Goal: Transaction & Acquisition: Book appointment/travel/reservation

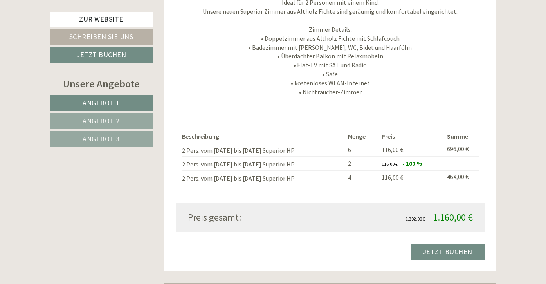
scroll to position [1865, 0]
click at [133, 122] on link "Angebot 2" at bounding box center [101, 121] width 103 height 16
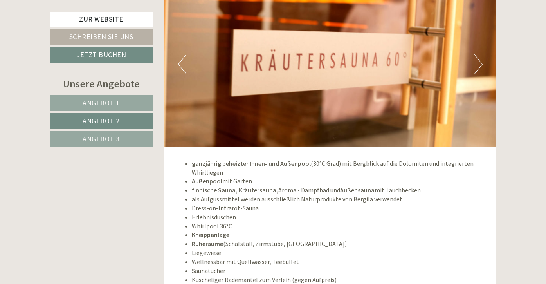
scroll to position [1668, 0]
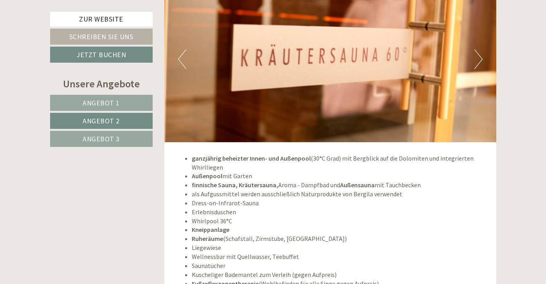
click at [125, 141] on link "Angebot 3" at bounding box center [101, 139] width 103 height 16
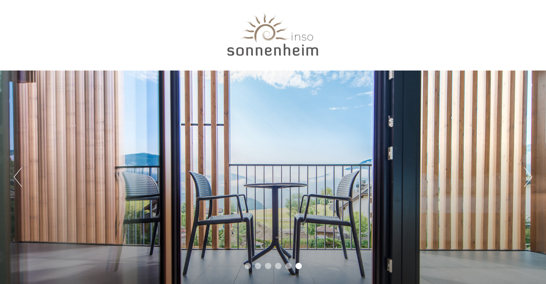
scroll to position [0, 0]
click at [258, 53] on div at bounding box center [273, 36] width 438 height 64
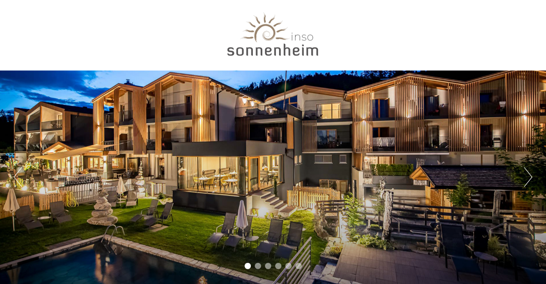
click at [435, 38] on div at bounding box center [273, 36] width 438 height 64
click at [484, 18] on div at bounding box center [273, 36] width 438 height 64
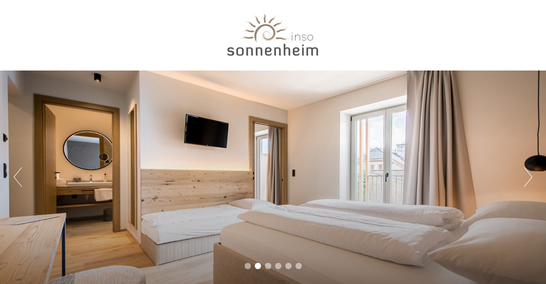
click at [321, 40] on div at bounding box center [273, 36] width 438 height 64
click at [511, 35] on div "Previous Next 1 2 3 4 5 6" at bounding box center [273, 142] width 546 height 284
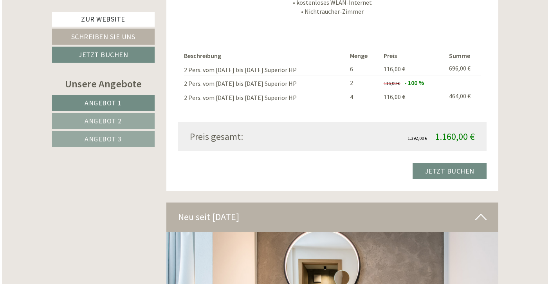
scroll to position [1946, 0]
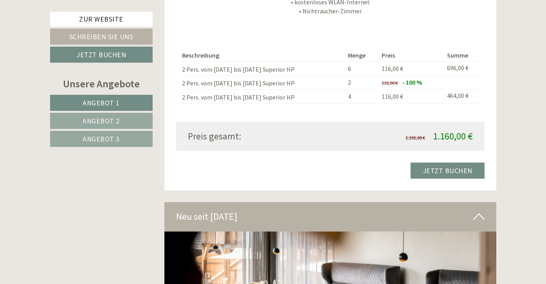
click at [438, 162] on link "Jetzt buchen" at bounding box center [448, 170] width 74 height 16
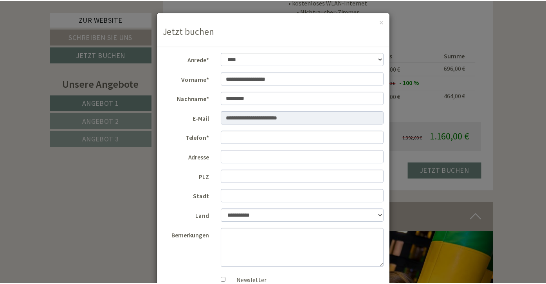
scroll to position [3, 0]
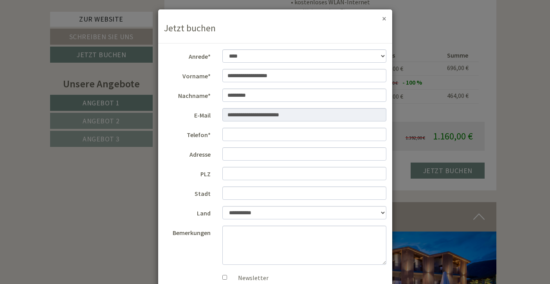
click at [382, 19] on button "×" at bounding box center [384, 18] width 4 height 8
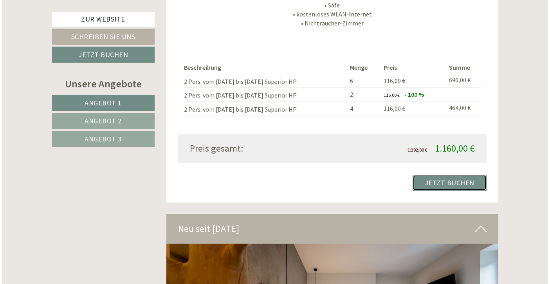
scroll to position [1933, 0]
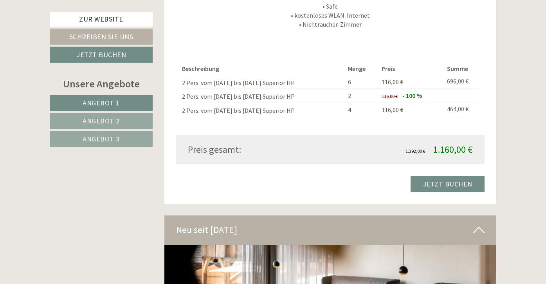
click at [436, 176] on link "Jetzt buchen" at bounding box center [448, 184] width 74 height 16
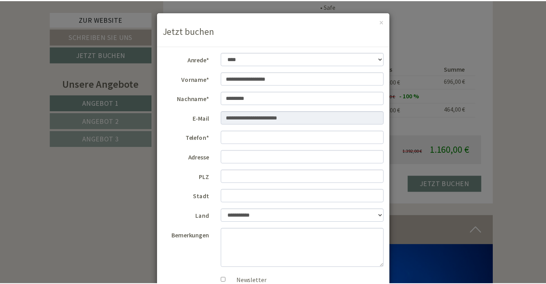
scroll to position [0, 0]
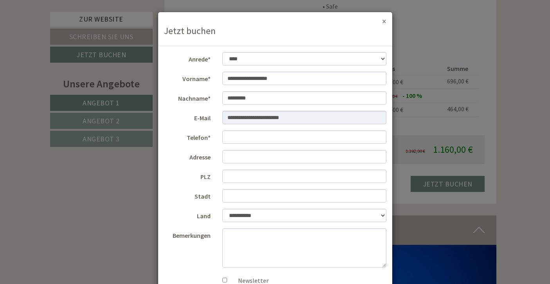
click at [382, 22] on button "×" at bounding box center [384, 21] width 4 height 8
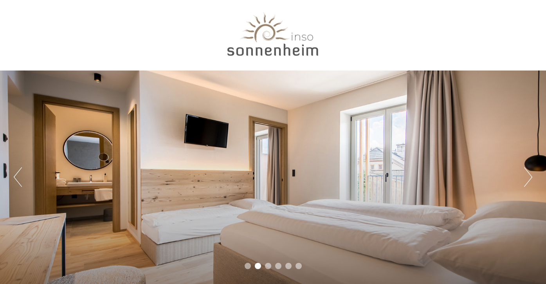
click at [274, 48] on div at bounding box center [273, 36] width 438 height 64
drag, startPoint x: 294, startPoint y: 30, endPoint x: 348, endPoint y: 30, distance: 53.6
click at [349, 30] on div at bounding box center [273, 36] width 438 height 64
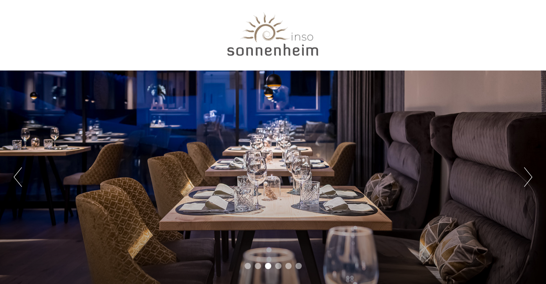
click at [493, 7] on div at bounding box center [273, 29] width 446 height 59
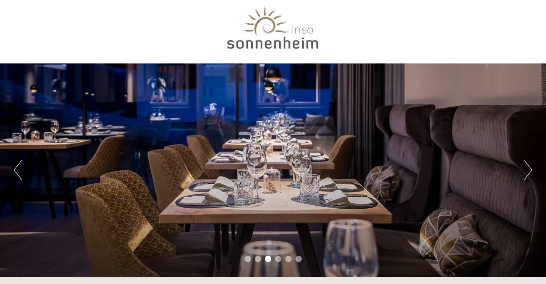
scroll to position [10, 0]
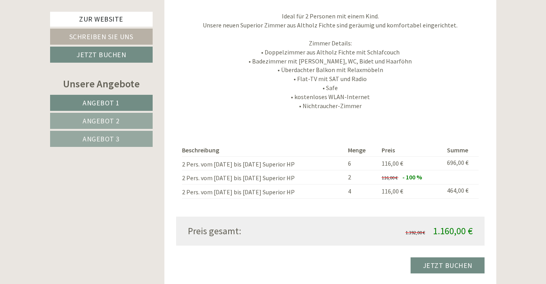
click at [437, 257] on link "Jetzt buchen" at bounding box center [448, 265] width 74 height 16
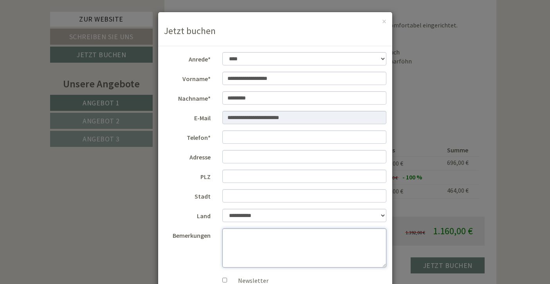
click at [251, 238] on textarea "Bemerkungen" at bounding box center [304, 247] width 164 height 39
click at [501, 143] on div "**********" at bounding box center [275, 142] width 550 height 284
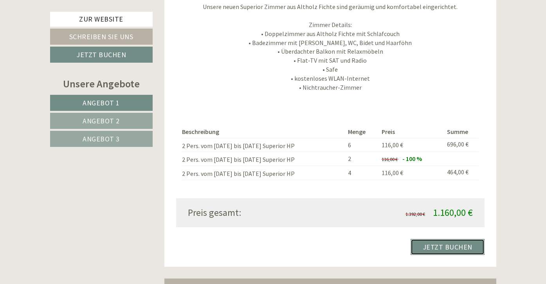
scroll to position [1869, 0]
click at [112, 34] on link "Schreiben Sie uns" at bounding box center [101, 37] width 103 height 16
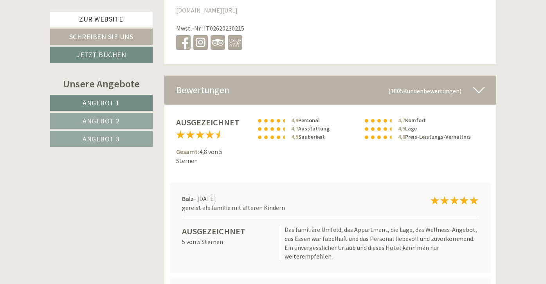
scroll to position [5129, 0]
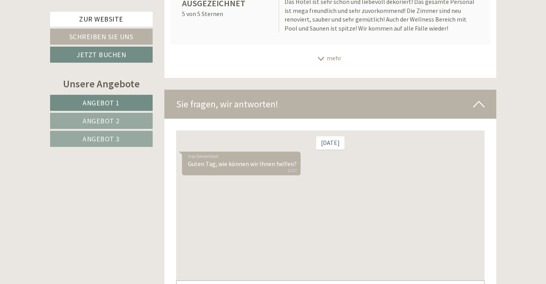
click at [257, 162] on div "Inso Sonnenheim Guten Tag, wie können wir Ihnen helfen? 21:57" at bounding box center [241, 163] width 119 height 24
click at [304, 161] on div "Inso Sonnenheim Guten Tag, wie können wir Ihnen helfen? 21:57" at bounding box center [330, 164] width 297 height 26
click at [240, 179] on div "Samstag Inso Sonnenheim Guten Tag, wie können wir Ihnen helfen? 21:57" at bounding box center [330, 205] width 308 height 150
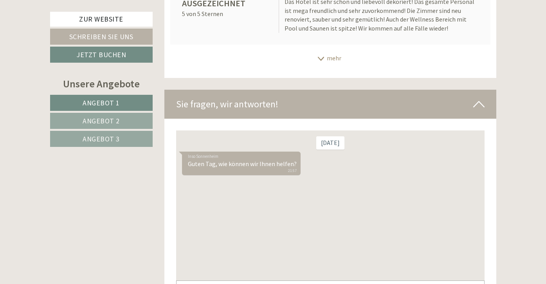
click at [295, 171] on div "Inso Sonnenheim Guten Tag, wie können wir Ihnen helfen? 21:57" at bounding box center [241, 163] width 119 height 24
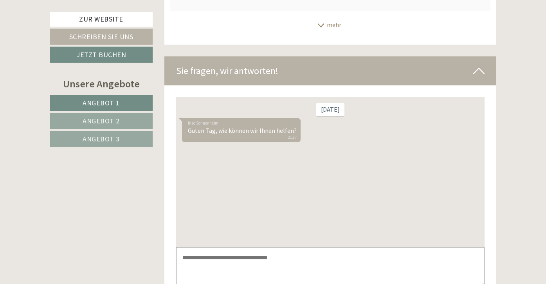
scroll to position [5169, 0]
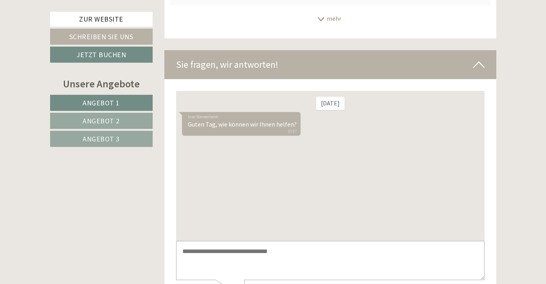
click at [213, 255] on textarea at bounding box center [330, 261] width 308 height 40
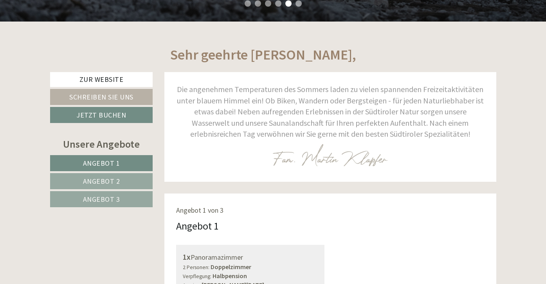
scroll to position [258, 0]
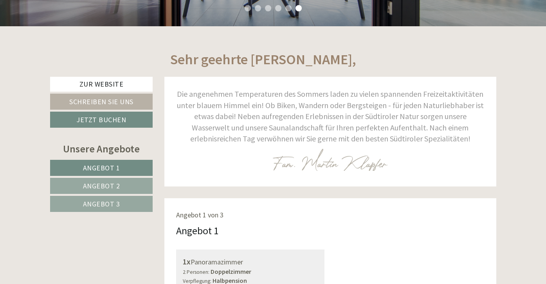
click at [109, 200] on span "Angebot 3" at bounding box center [101, 203] width 37 height 9
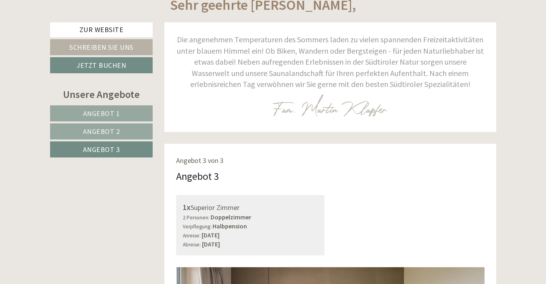
scroll to position [311, 0]
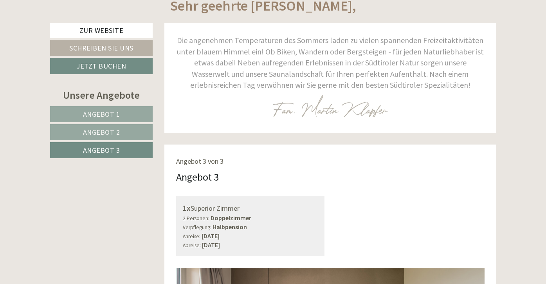
drag, startPoint x: 182, startPoint y: 157, endPoint x: 220, endPoint y: 160, distance: 38.1
click at [220, 160] on span "Angebot 3 von 3" at bounding box center [199, 161] width 47 height 9
drag, startPoint x: 173, startPoint y: 158, endPoint x: 297, endPoint y: 252, distance: 155.1
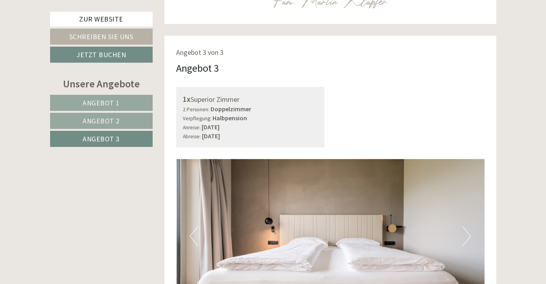
scroll to position [419, 0]
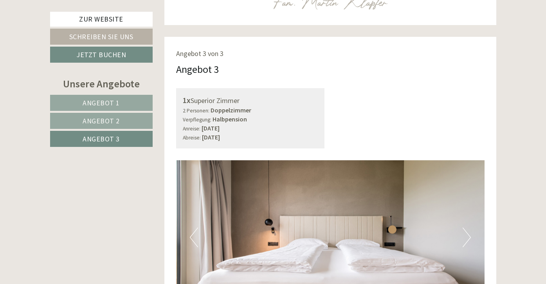
click at [239, 67] on div "Angebot 3" at bounding box center [330, 69] width 308 height 14
drag, startPoint x: 177, startPoint y: 68, endPoint x: 281, endPoint y: 138, distance: 126.1
copy div "Angebot 3 1x Superior Zimmer 2 Personen: Doppelzimmer Verpflegung: Halbpension …"
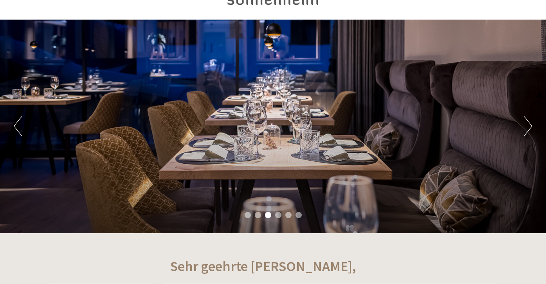
scroll to position [38, 0]
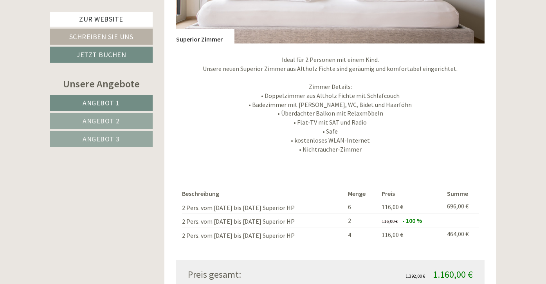
scroll to position [1812, 0]
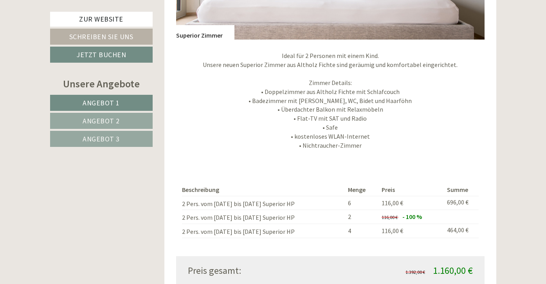
drag, startPoint x: 182, startPoint y: 166, endPoint x: 280, endPoint y: 218, distance: 111.4
click at [280, 218] on div "Beschreibung Menge Preis Summe 2 Pers. vom 12.10. bis 15.10. Superior HP 6 116,…" at bounding box center [330, 211] width 308 height 90
click at [182, 184] on th "Beschreibung" at bounding box center [263, 190] width 163 height 12
click at [182, 167] on div "Beschreibung Menge Preis Summe 2 Pers. vom 12.10. bis 15.10. Superior HP 6 116,…" at bounding box center [330, 211] width 308 height 90
drag, startPoint x: 182, startPoint y: 168, endPoint x: 259, endPoint y: 230, distance: 98.3
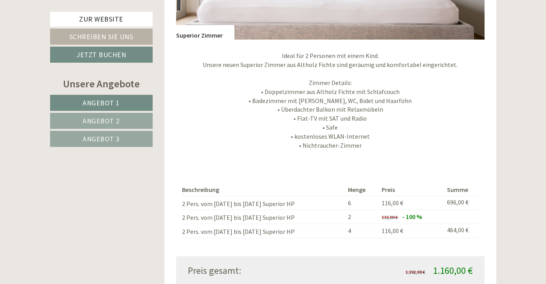
click at [259, 230] on div "Beschreibung Menge Preis Summe 2 Pers. vom 12.10. bis 15.10. Superior HP 6 116,…" at bounding box center [330, 211] width 308 height 90
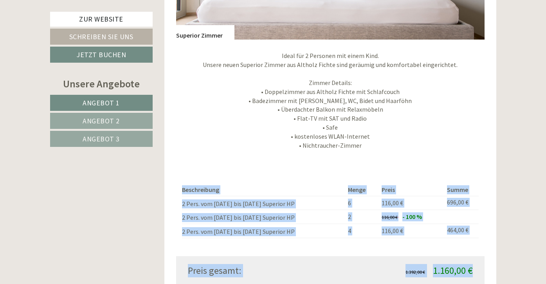
drag, startPoint x: 477, startPoint y: 249, endPoint x: 472, endPoint y: 250, distance: 5.9
click at [472, 264] on div "1.392,00 € 1.160,00 €" at bounding box center [404, 270] width 148 height 13
copy div "Beschreibung Menge Preis Summe 2 Pers. vom 12.10. bis 15.10. Superior HP 6 116,…"
